Goal: Find specific page/section: Find specific page/section

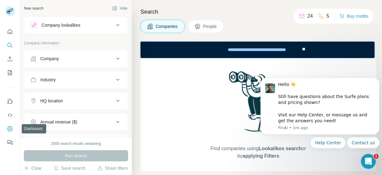
click at [8, 129] on icon "Dashboard" at bounding box center [10, 129] width 6 height 6
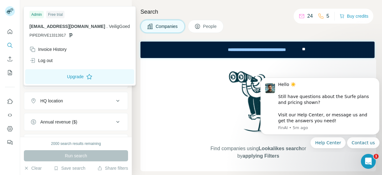
click at [13, 12] on rect at bounding box center [10, 11] width 10 height 10
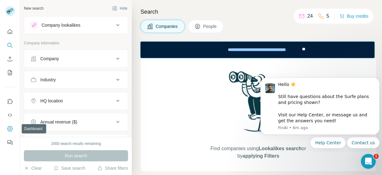
click at [6, 127] on button "Dashboard" at bounding box center [10, 128] width 10 height 11
click at [47, 57] on div "Company" at bounding box center [49, 59] width 19 height 6
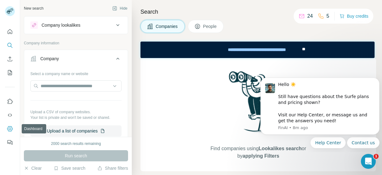
click at [7, 127] on icon "Dashboard" at bounding box center [10, 129] width 6 height 6
